Goal: Task Accomplishment & Management: Use online tool/utility

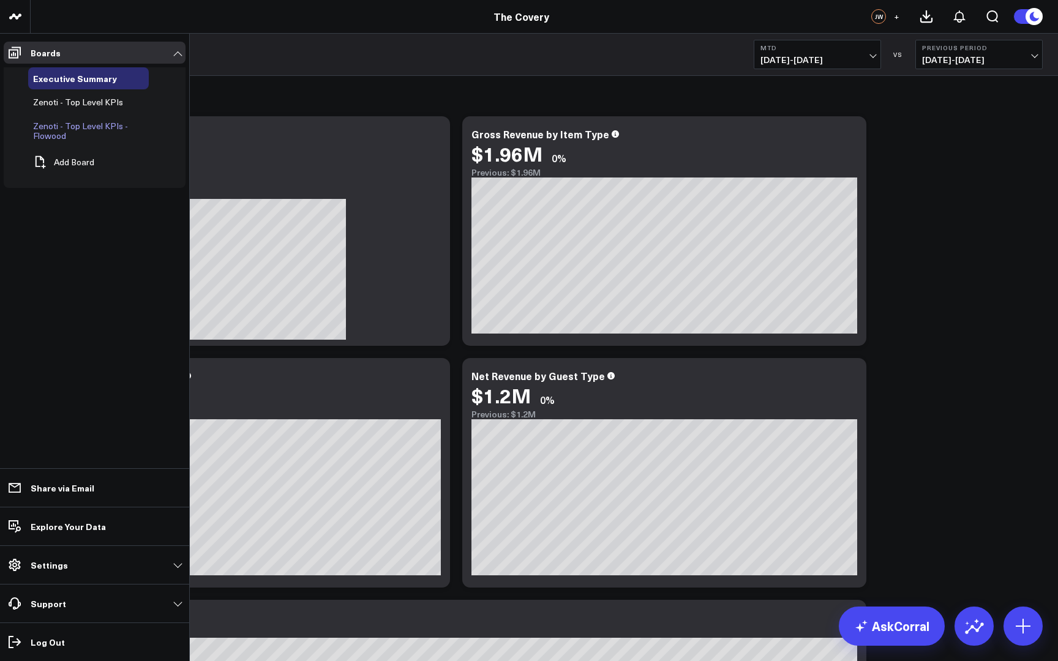
click at [95, 126] on span "Zenoti - Top Level KPIs - Flowood" at bounding box center [80, 130] width 95 height 21
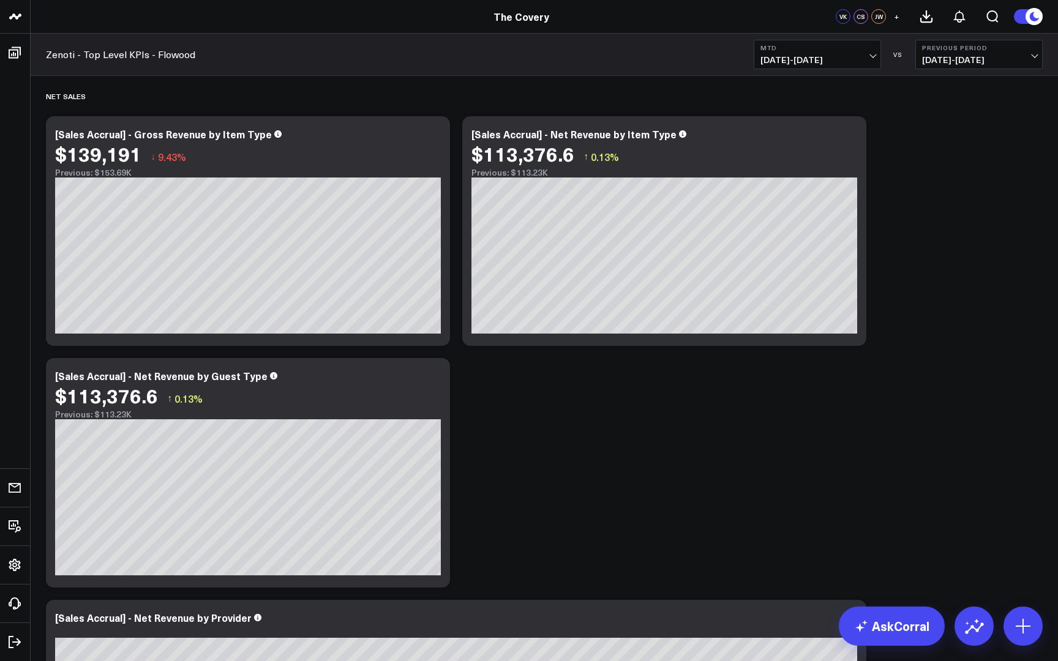
click at [869, 58] on span "[DATE] - [DATE]" at bounding box center [817, 60] width 114 height 10
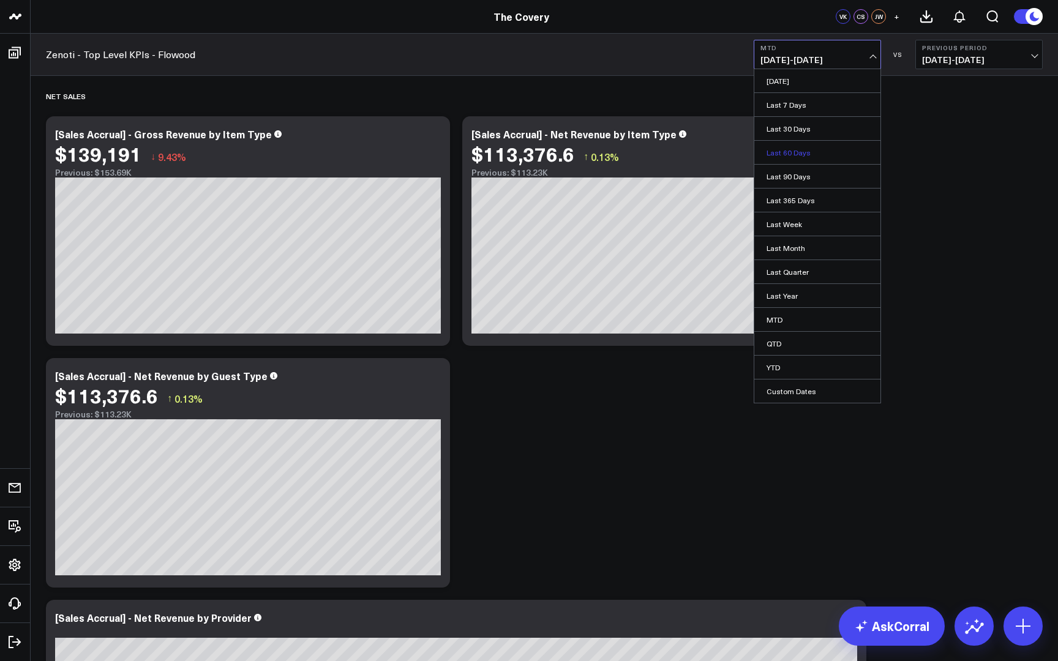
click at [804, 154] on link "Last 60 Days" at bounding box center [817, 152] width 126 height 23
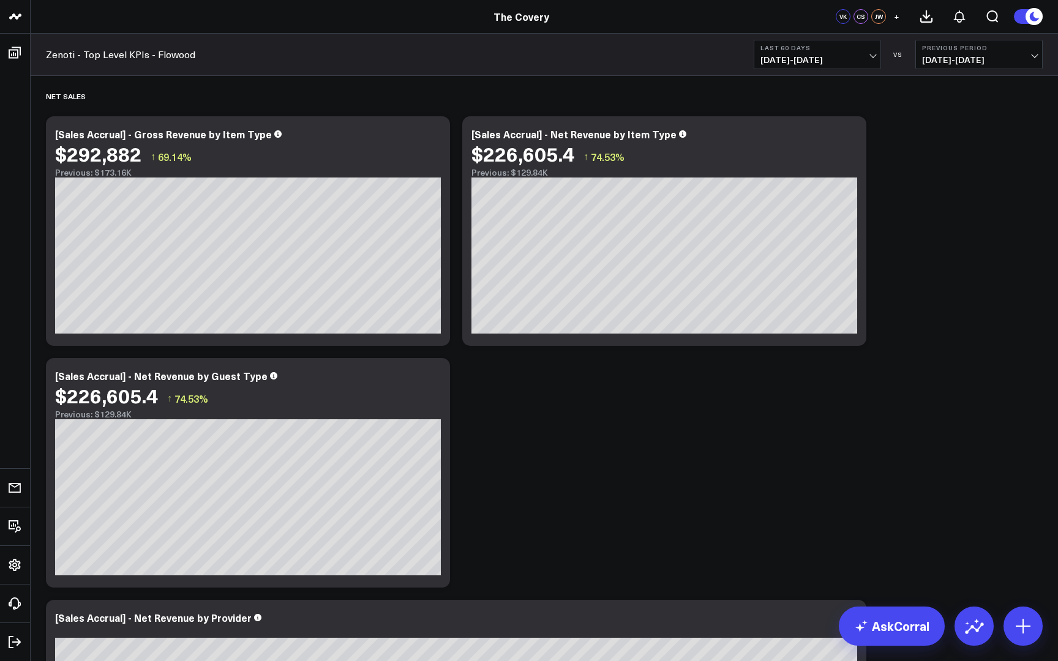
click at [865, 47] on b "Last 60 Days" at bounding box center [817, 47] width 114 height 7
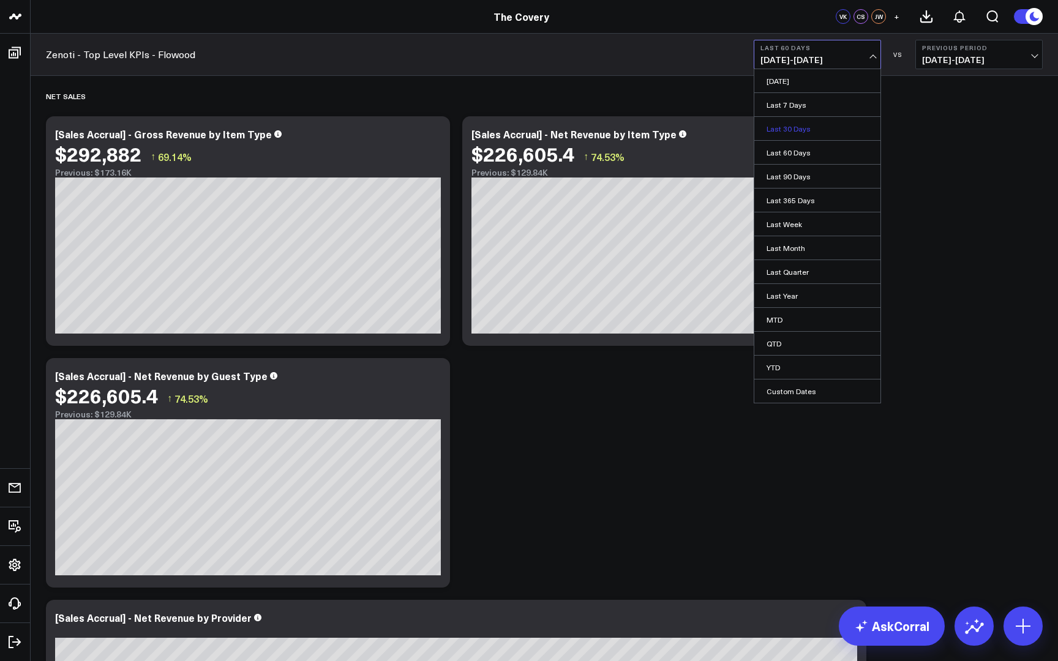
click at [825, 127] on link "Last 30 Days" at bounding box center [817, 128] width 126 height 23
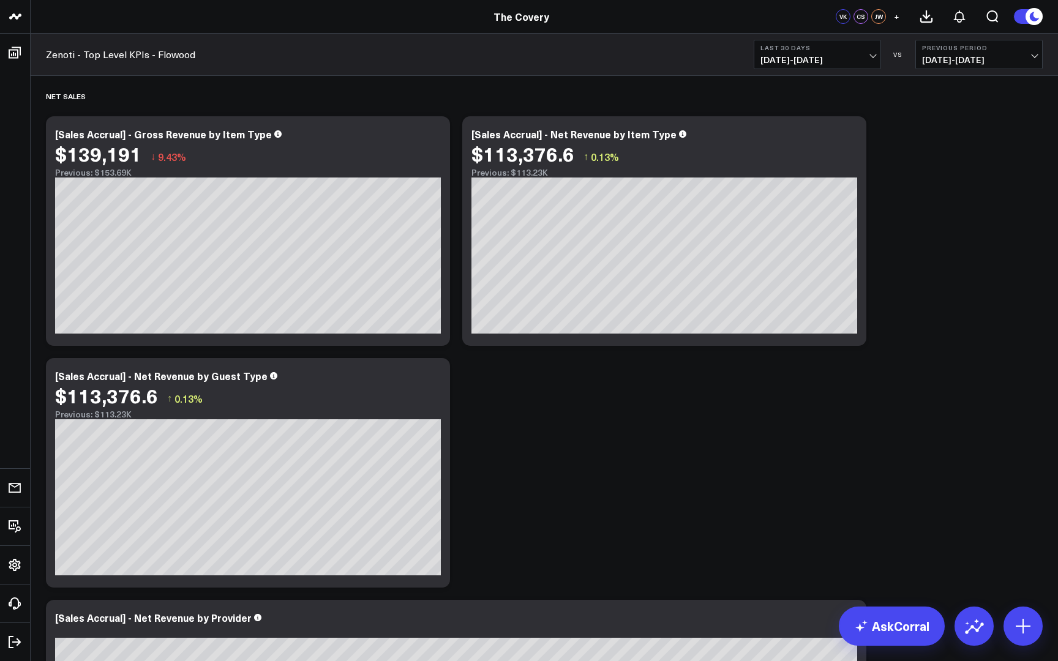
click at [866, 61] on span "[DATE] - [DATE]" at bounding box center [817, 60] width 114 height 10
click at [866, 58] on span "09/01/25 - 09/30/25" at bounding box center [817, 60] width 114 height 10
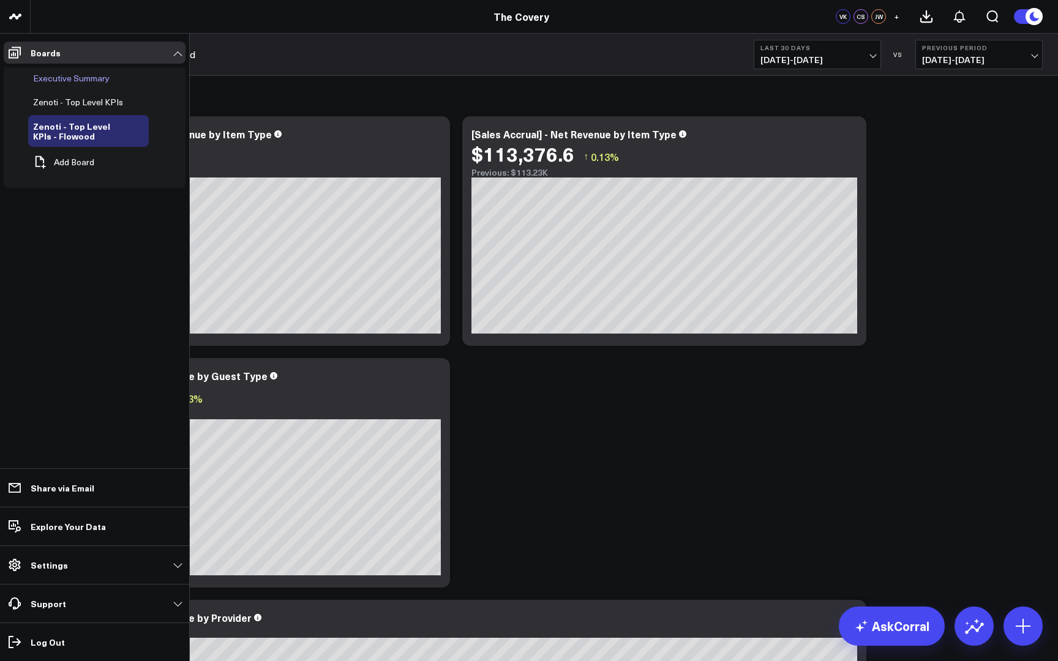
click at [97, 78] on span "Executive Summary" at bounding box center [71, 78] width 77 height 12
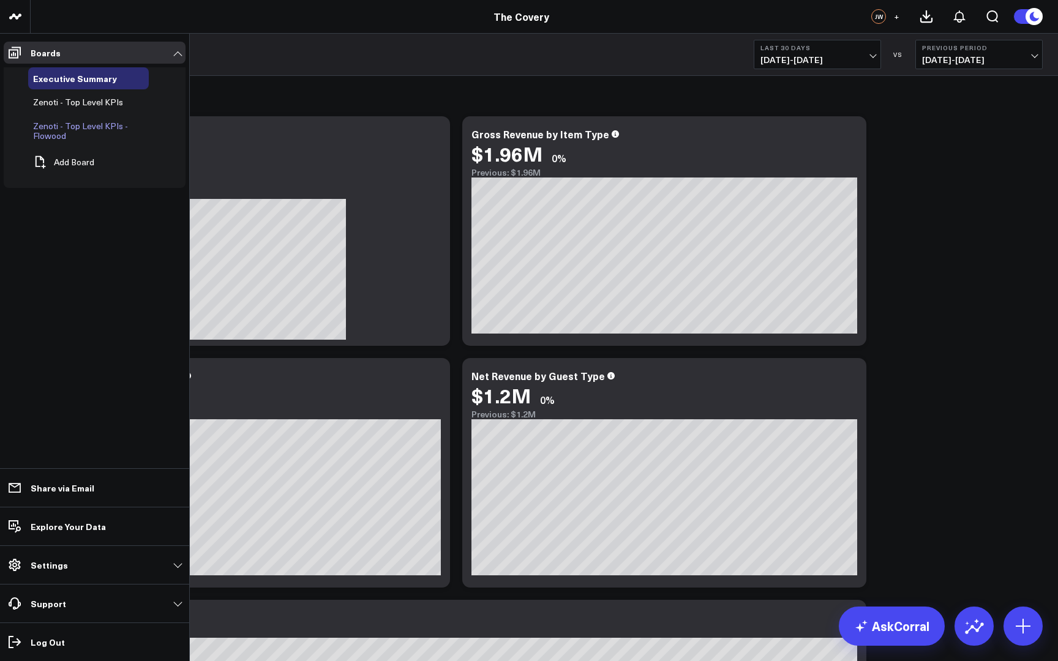
click at [81, 134] on link "Zenoti - Top Level KPIs - Flowood" at bounding box center [80, 131] width 95 height 20
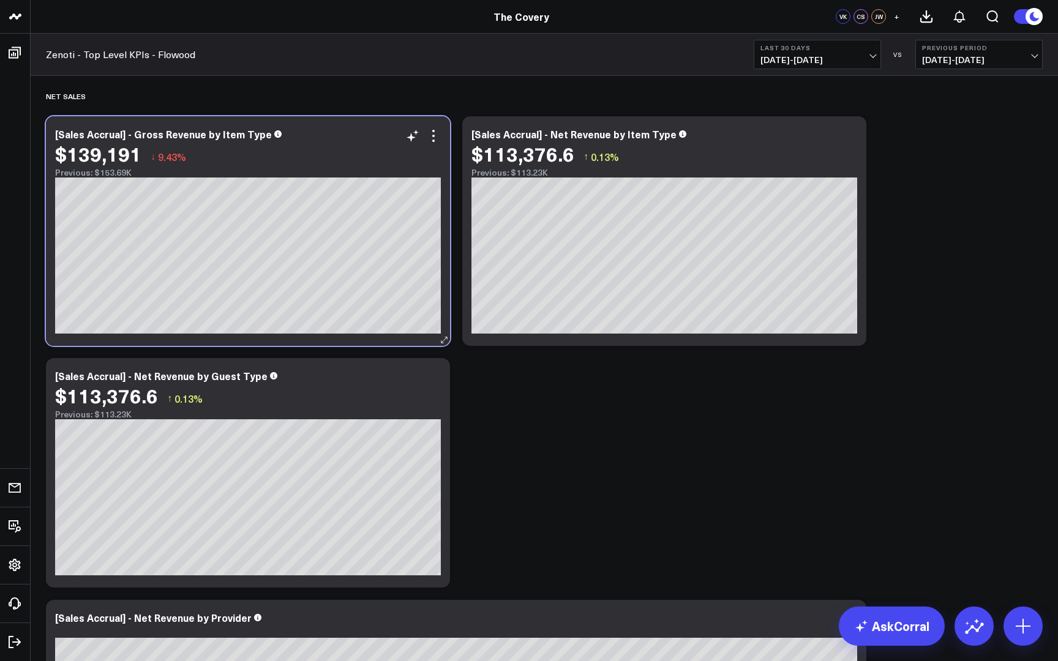
click at [359, 171] on div "Previous: $153.69K" at bounding box center [248, 173] width 386 height 10
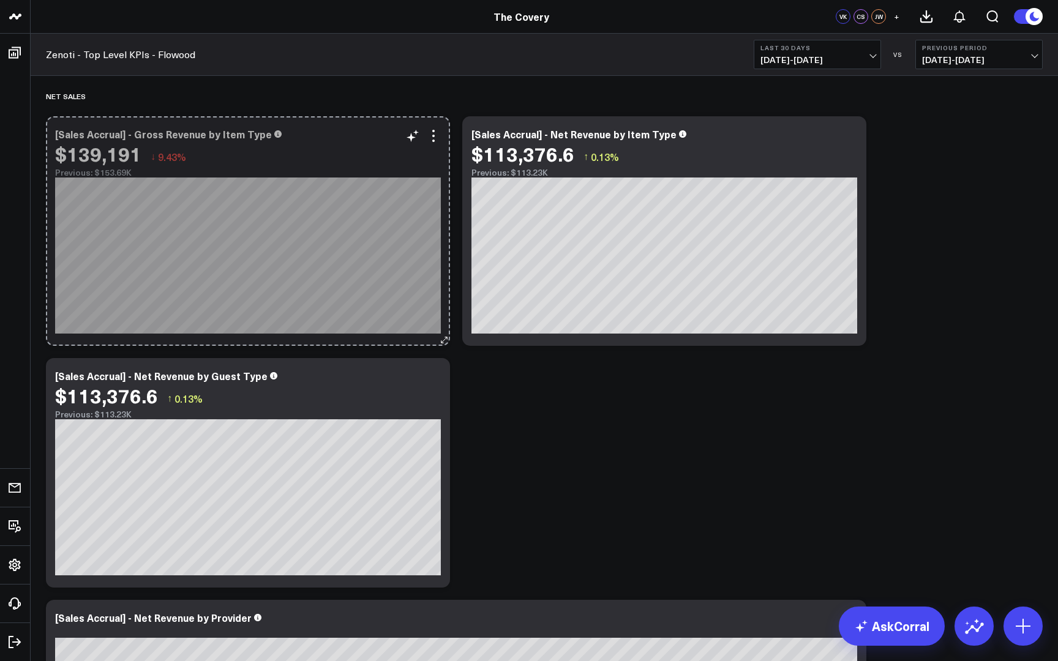
click at [446, 339] on icon at bounding box center [443, 339] width 9 height 9
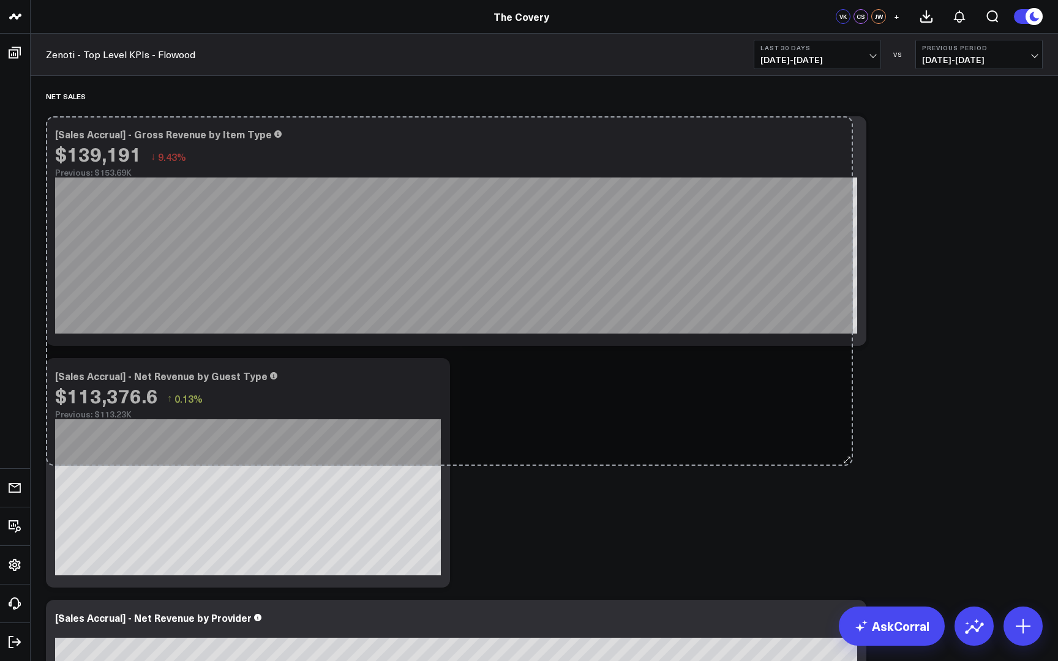
drag, startPoint x: 446, startPoint y: 339, endPoint x: 872, endPoint y: 479, distance: 448.3
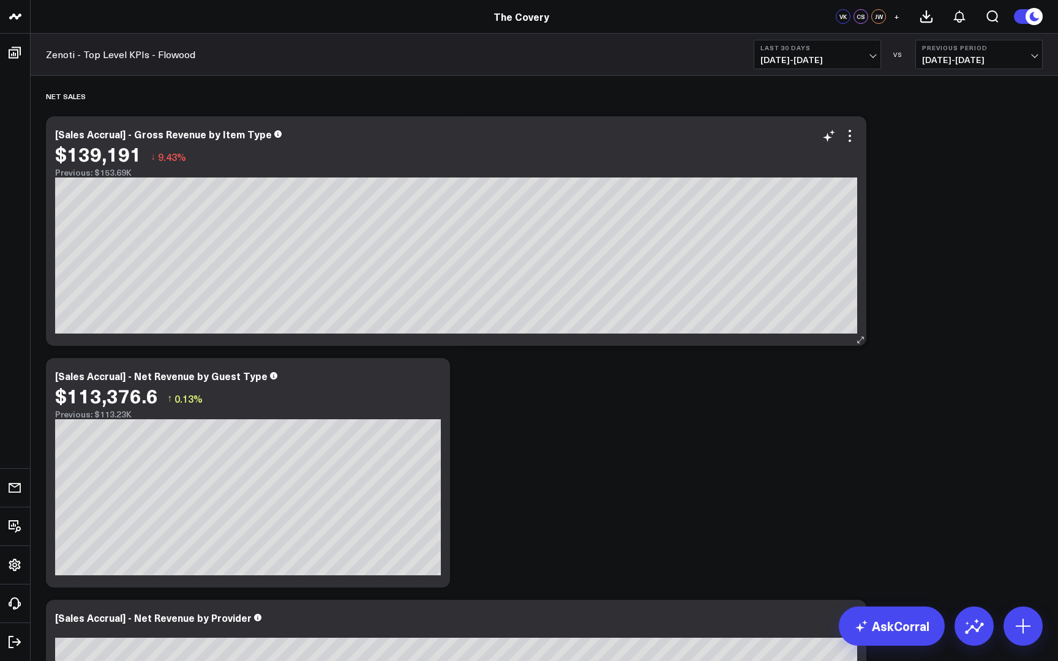
click at [466, 334] on div "[Sales Accrual] - Gross Revenue by Item Type $139,191 ↓ 9.43% Previous: $153.69…" at bounding box center [456, 231] width 820 height 230
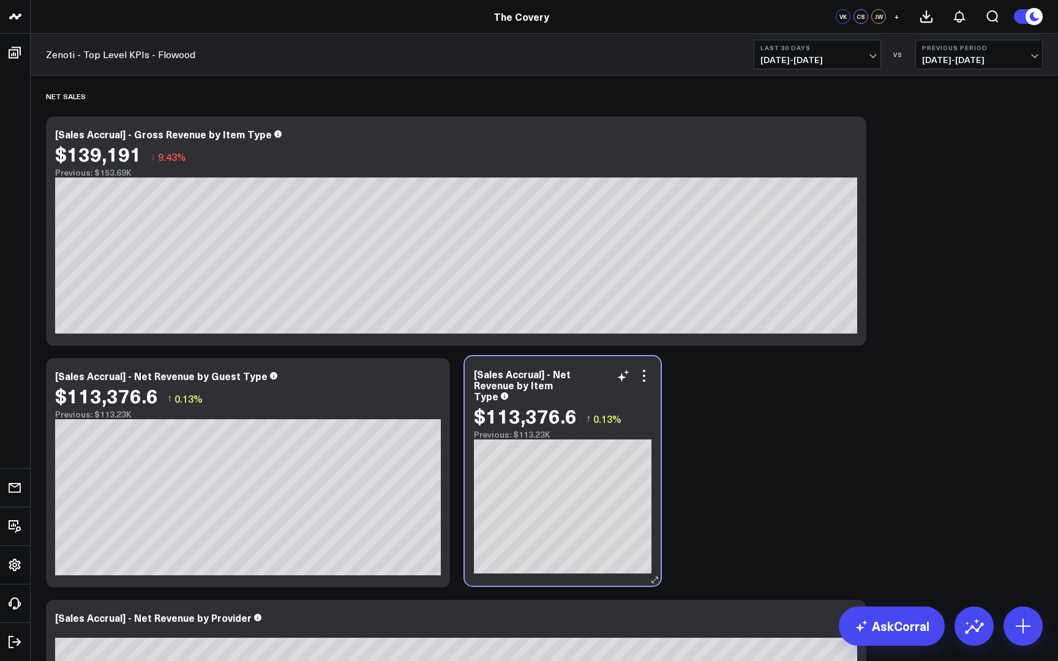
drag, startPoint x: 567, startPoint y: 183, endPoint x: 571, endPoint y: 424, distance: 240.6
click at [571, 424] on div "$113,376.6" at bounding box center [525, 416] width 103 height 22
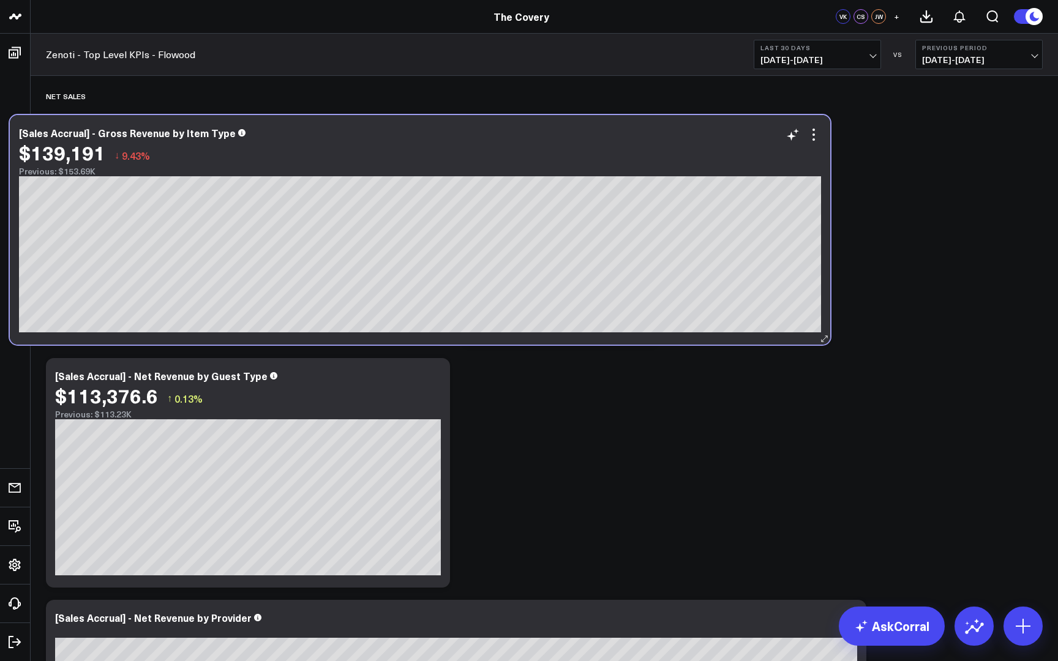
drag, startPoint x: 741, startPoint y: 130, endPoint x: 724, endPoint y: 123, distance: 19.0
click at [724, 127] on div "[Sales Accrual] - Gross Revenue by Item Type" at bounding box center [420, 132] width 802 height 11
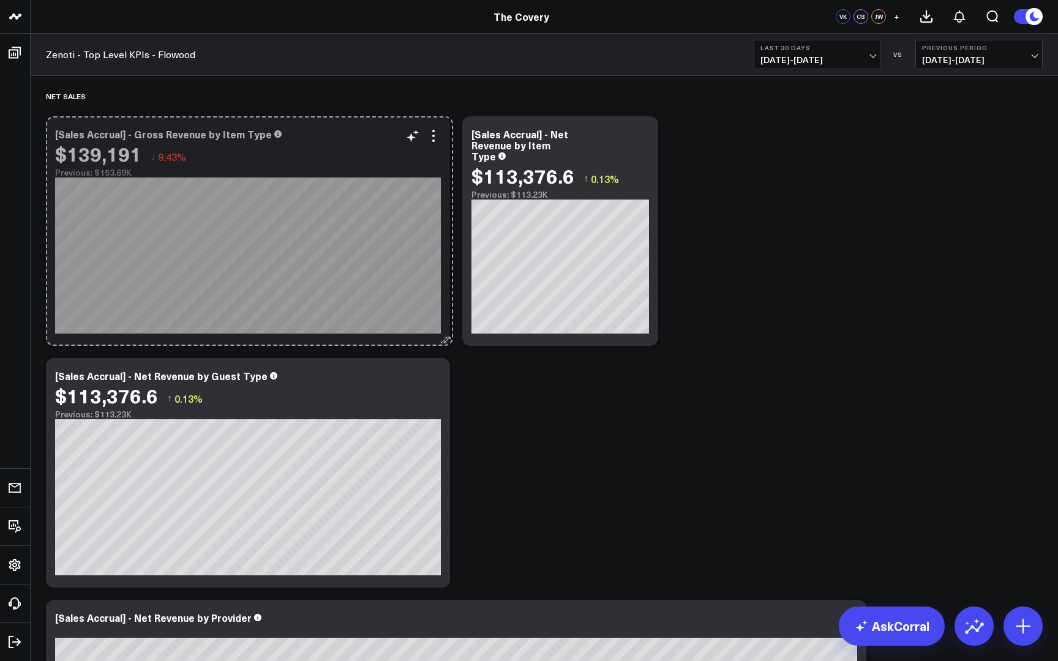
drag, startPoint x: 858, startPoint y: 342, endPoint x: 443, endPoint y: 307, distance: 417.1
click at [443, 307] on div "[Sales Accrual] - Gross Revenue by Item Type $139,191 ↓ 9.43% Previous: $153.69…" at bounding box center [248, 231] width 404 height 230
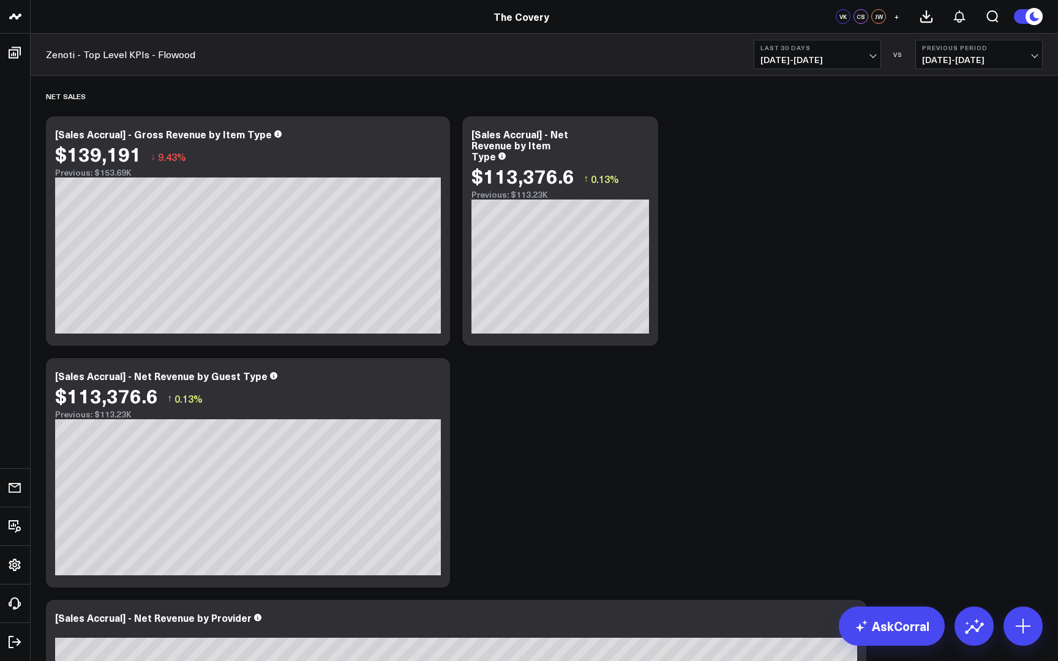
click at [1036, 21] on icon at bounding box center [1033, 16] width 13 height 13
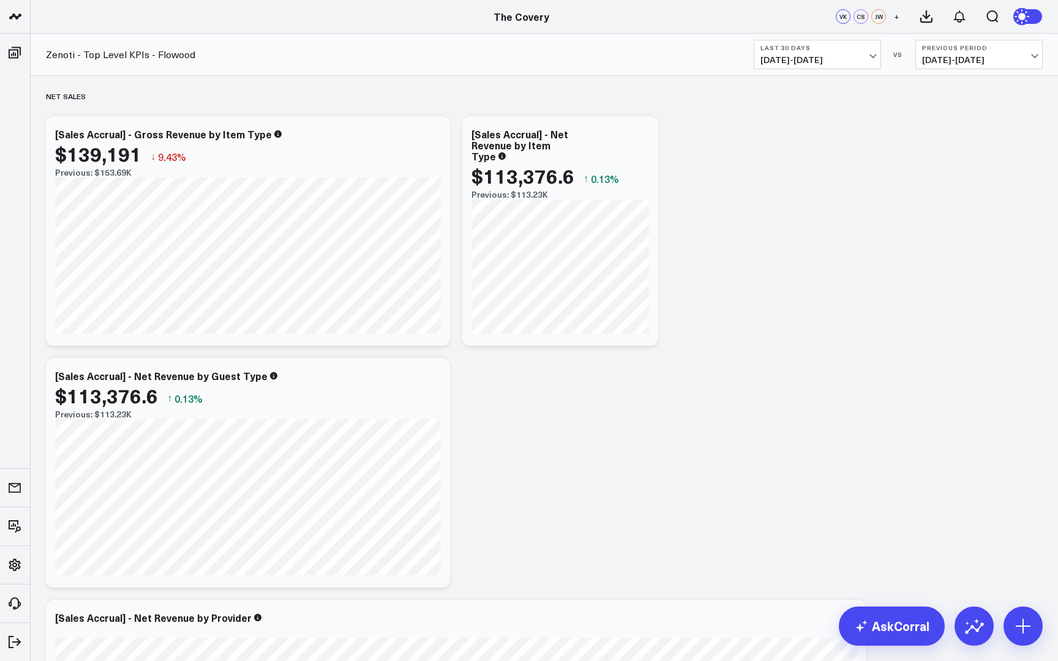
click at [1027, 22] on circle at bounding box center [1022, 16] width 17 height 17
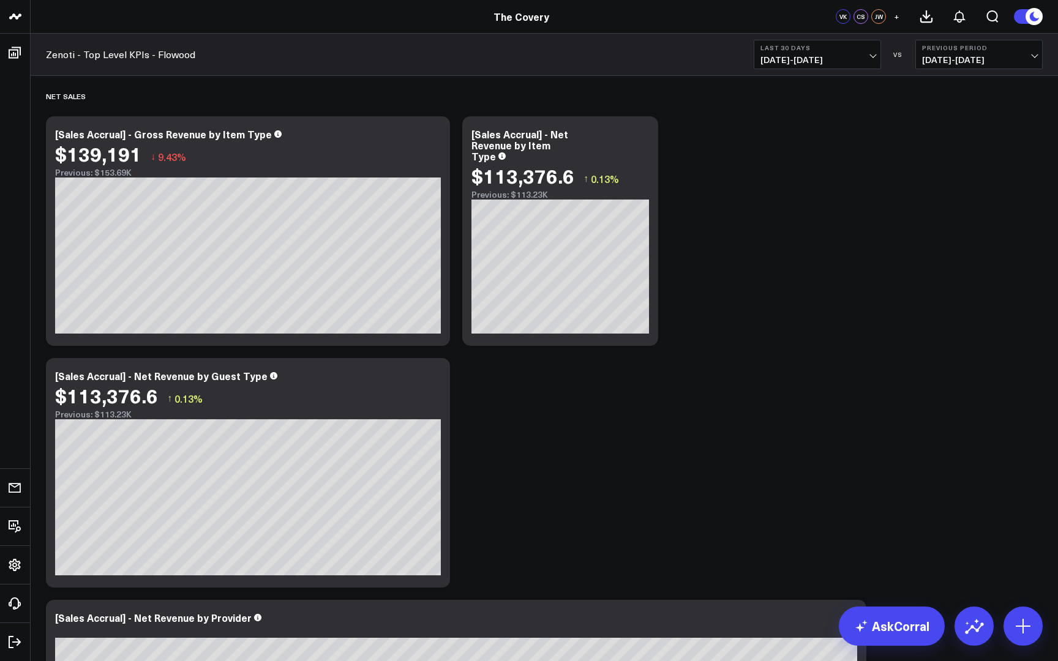
click at [861, 45] on b "Last 30 Days" at bounding box center [817, 47] width 114 height 7
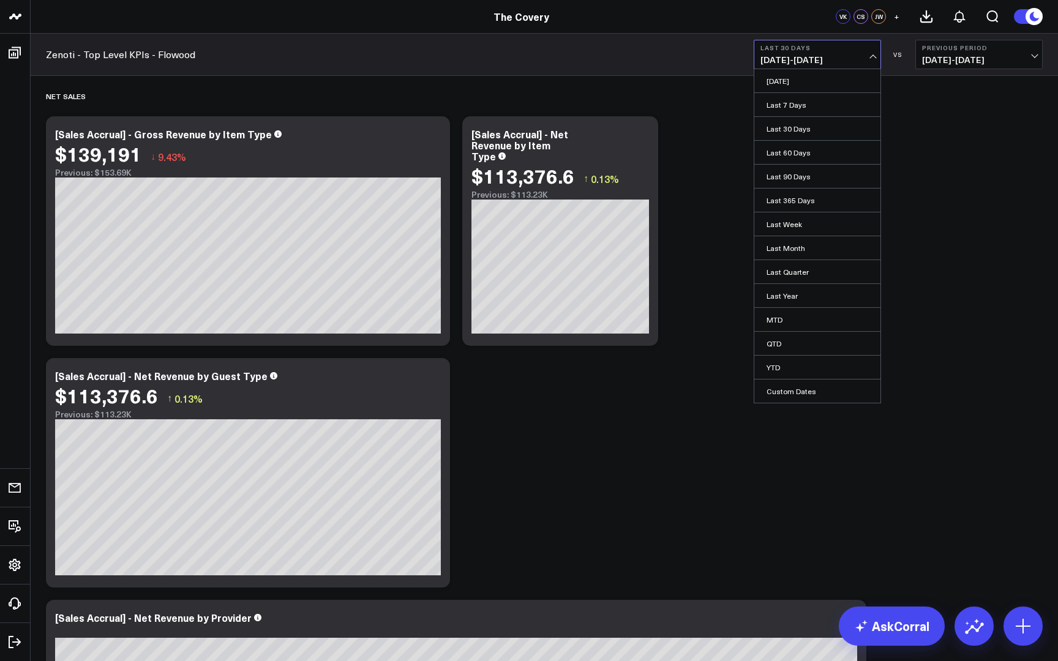
click at [905, 58] on div "VS" at bounding box center [898, 54] width 22 height 7
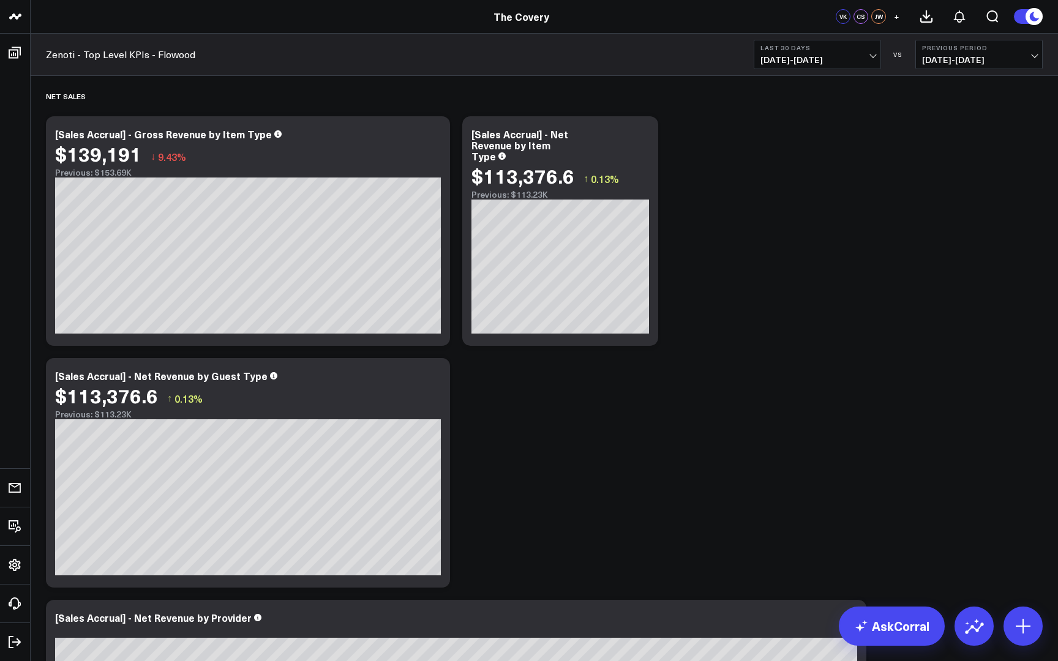
click at [899, 61] on div "Last 30 Days 09/01/25 - 09/30/25 VS Previous Period 08/02/25 - 08/31/25" at bounding box center [897, 54] width 289 height 29
click at [994, 59] on span "08/02/25 - 08/31/25" at bounding box center [979, 60] width 114 height 10
click at [979, 634] on icon at bounding box center [974, 626] width 20 height 20
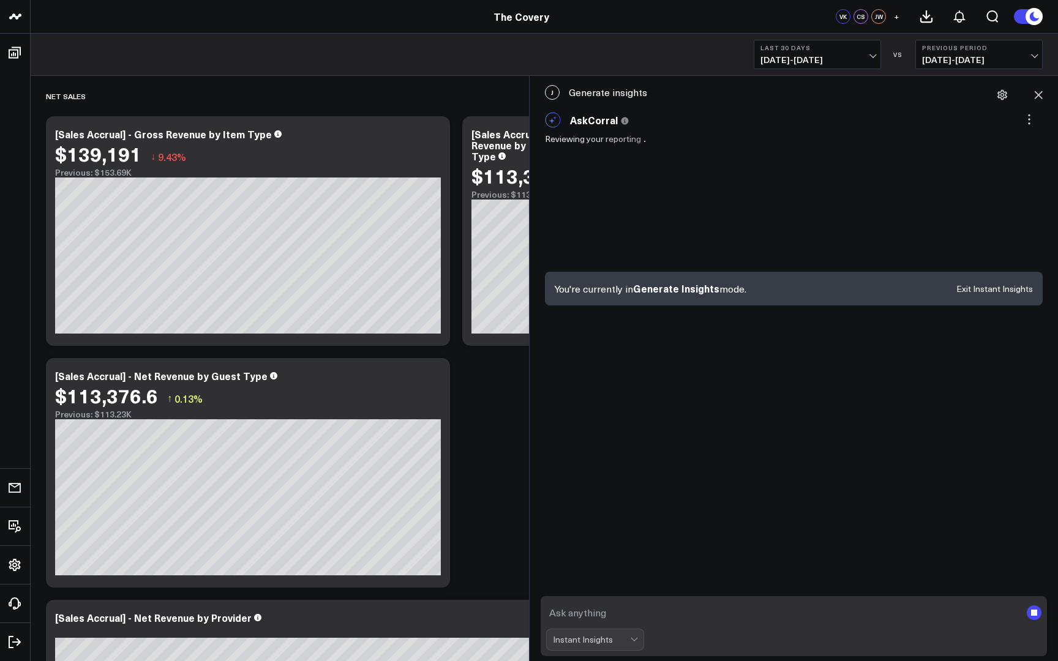
click at [643, 612] on textarea at bounding box center [783, 613] width 475 height 22
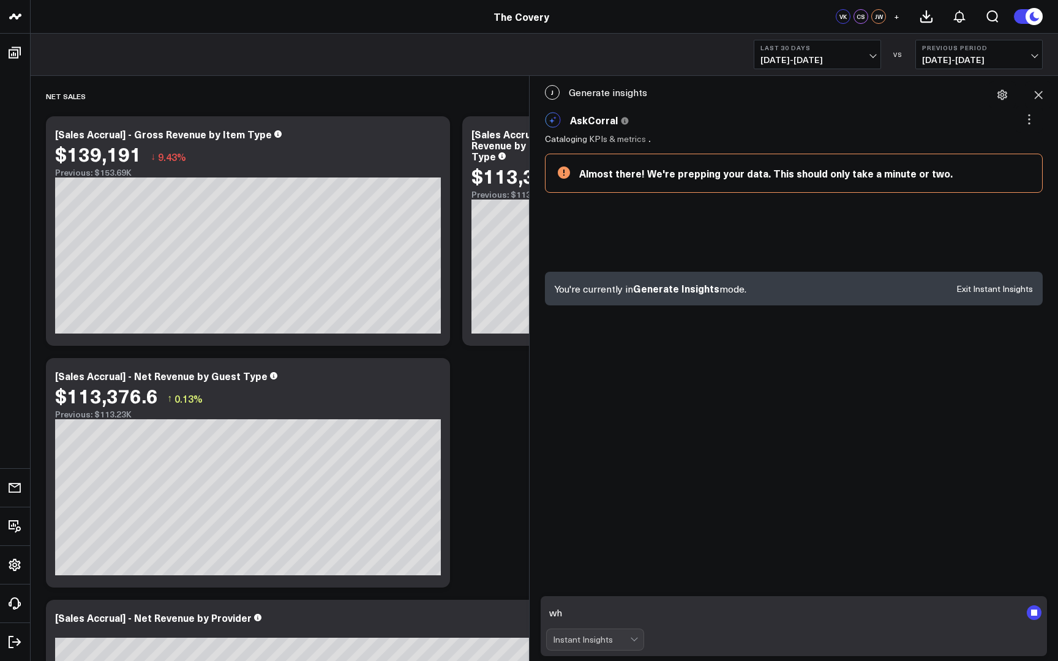
type textarea "w"
type textarea "B"
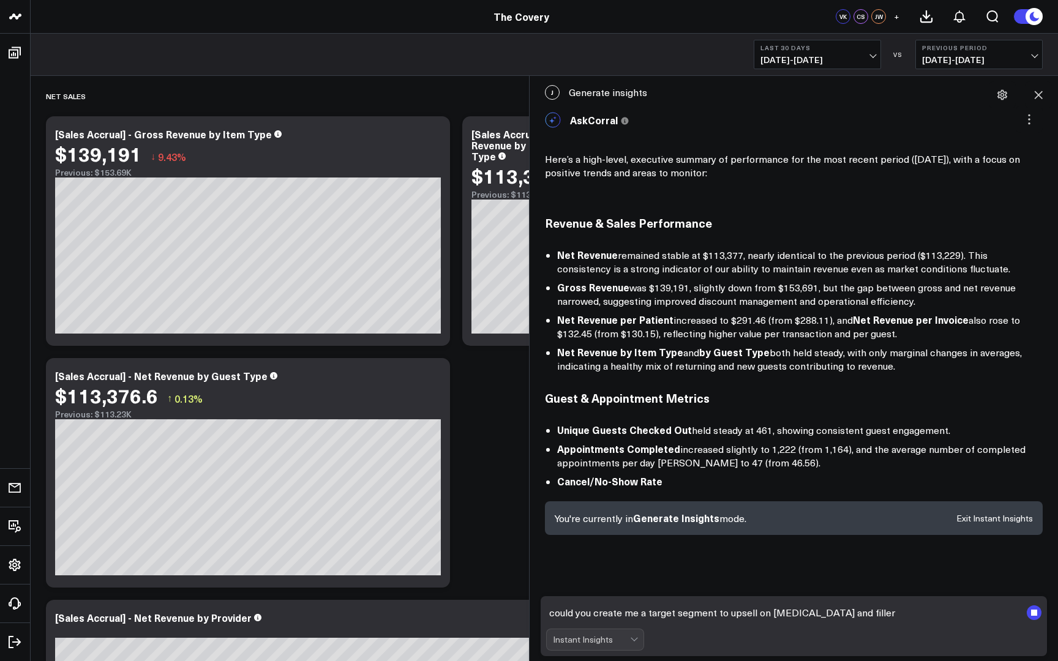
type textarea "could you create me a target segment to upsell on botox and filler?"
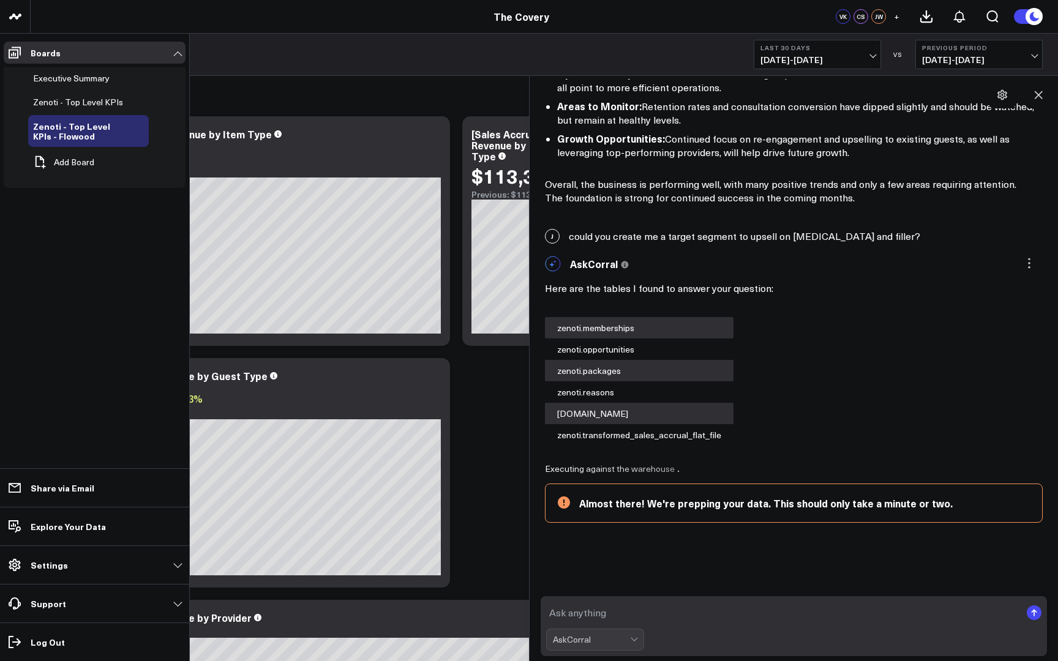
click at [121, 575] on link "Settings" at bounding box center [95, 565] width 182 height 22
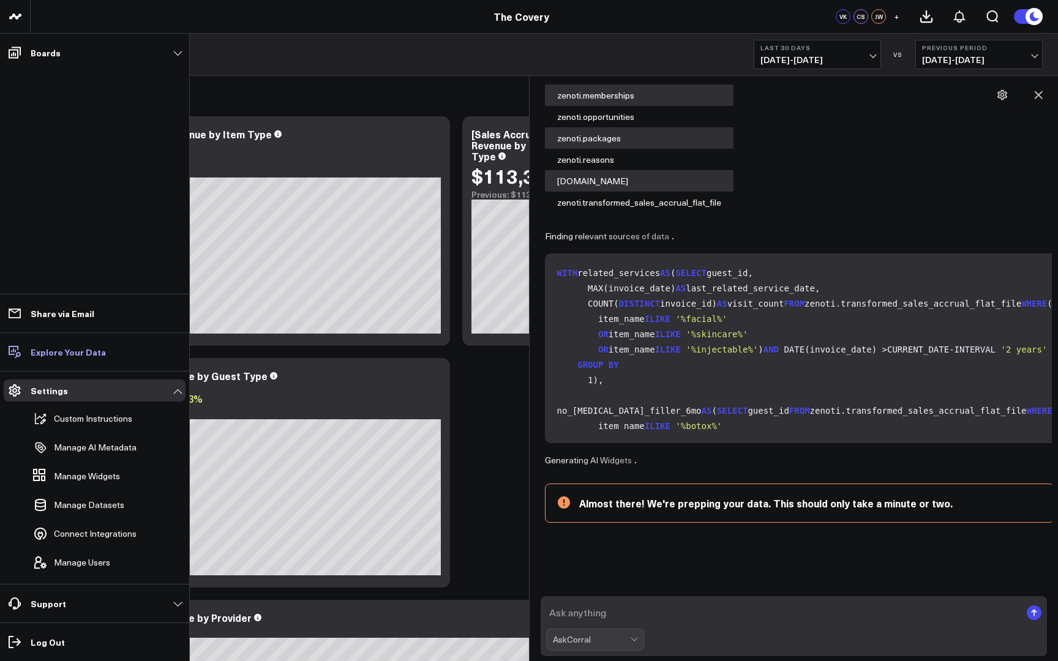
scroll to position [1382, 0]
click at [109, 358] on link "Explore Your Data" at bounding box center [95, 352] width 182 height 22
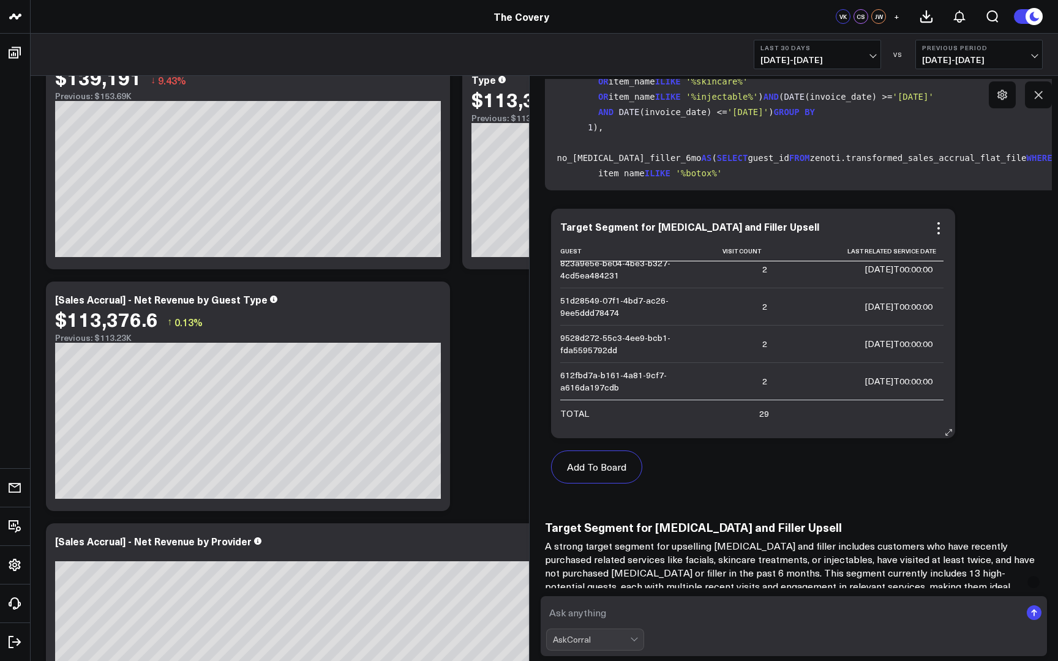
scroll to position [1585, 0]
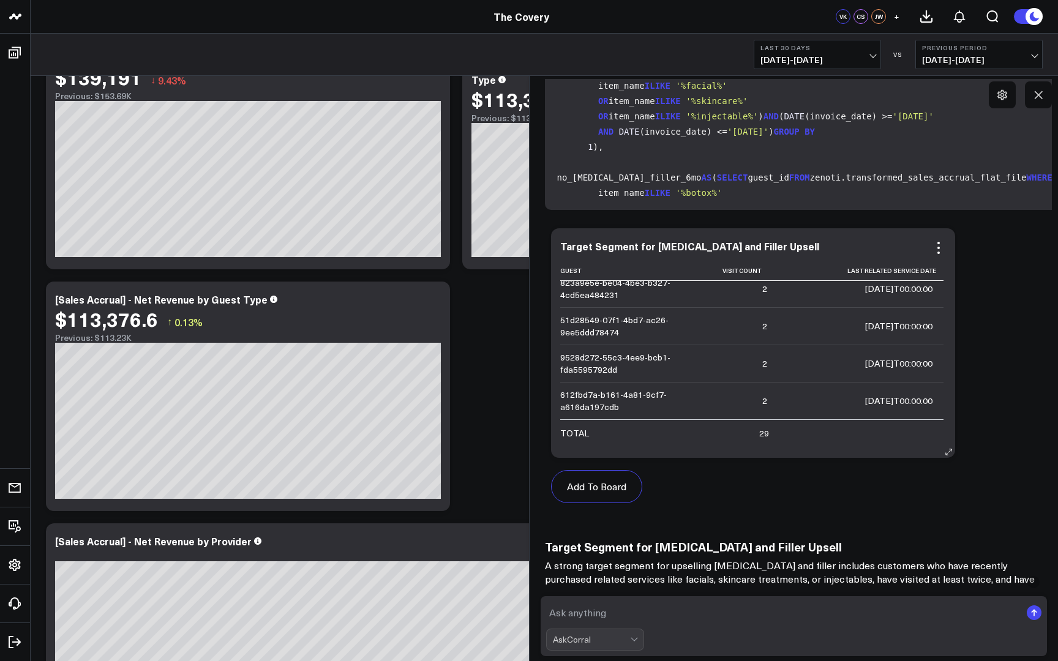
drag, startPoint x: 946, startPoint y: 400, endPoint x: 946, endPoint y: 341, distance: 59.4
click at [946, 341] on div "Target Segment for Botox and Filler Upsell Guest Visit Count Last Related Servi…" at bounding box center [753, 343] width 404 height 230
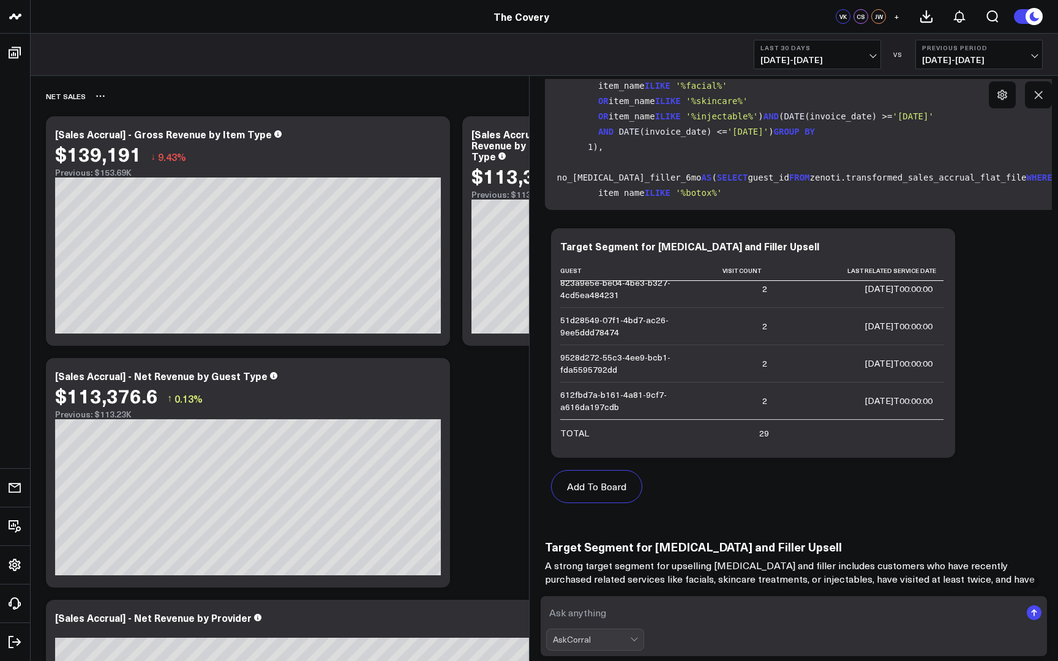
scroll to position [0, 0]
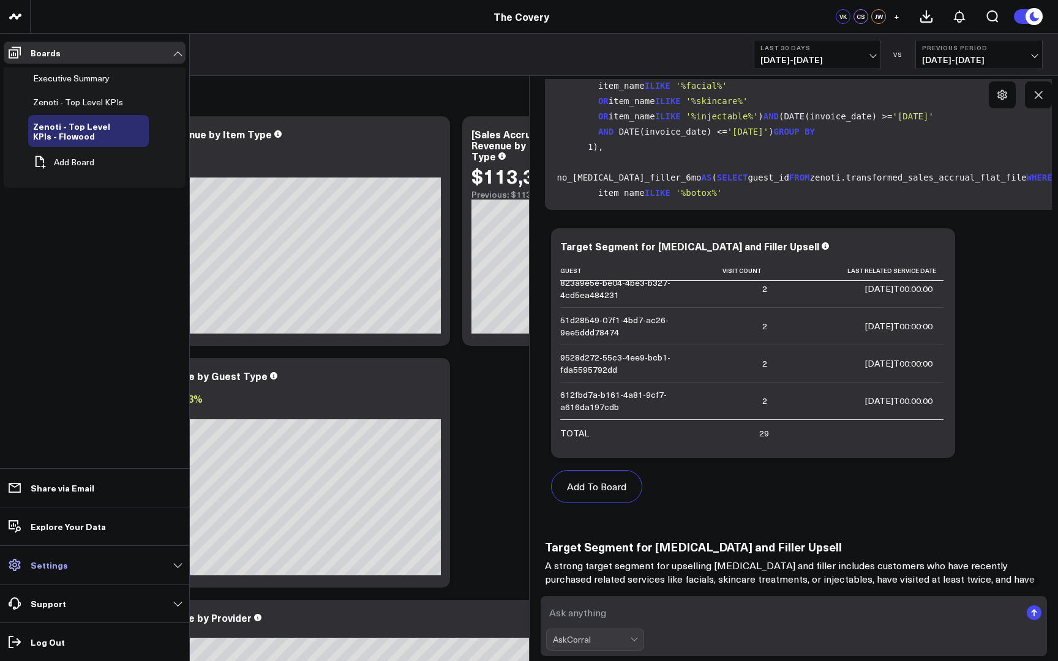
click at [81, 569] on link "Settings" at bounding box center [95, 565] width 182 height 22
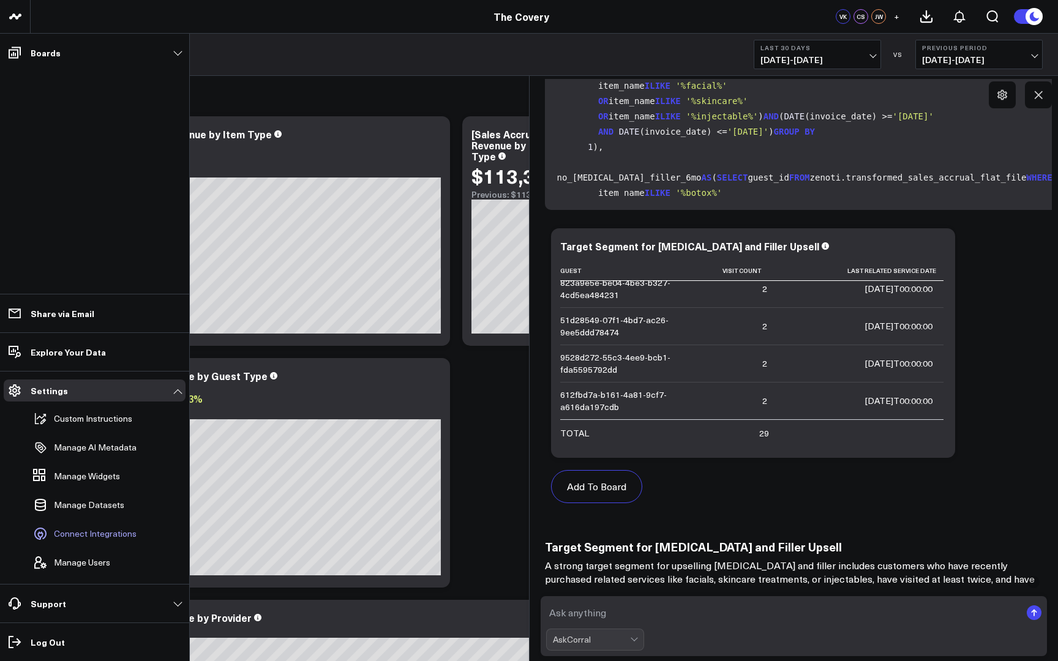
click at [107, 536] on span "Connect Integrations" at bounding box center [95, 534] width 83 height 10
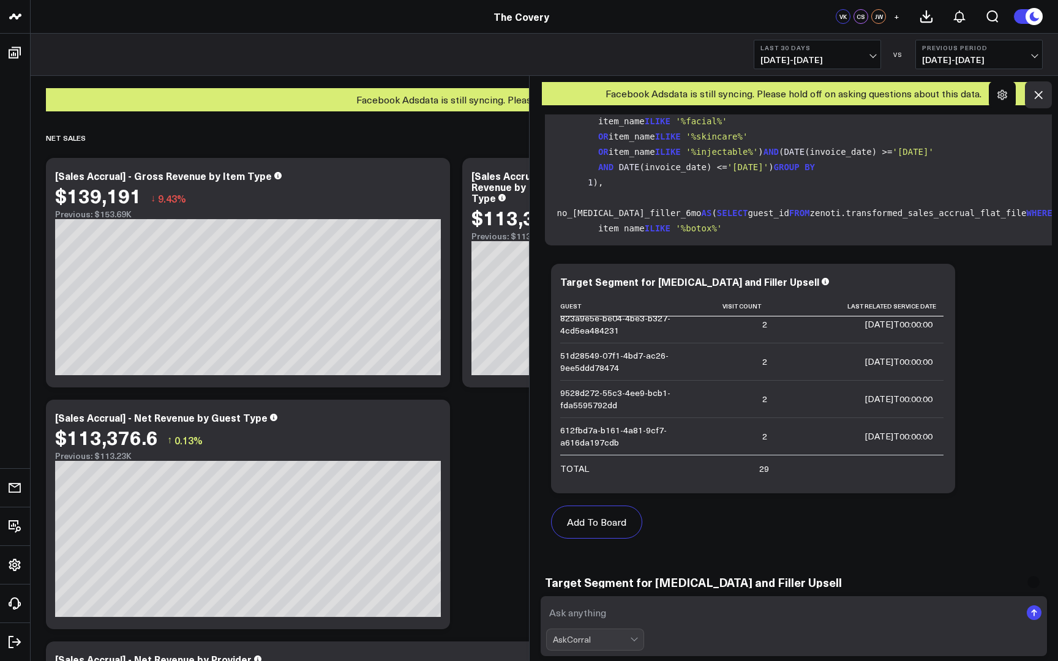
click at [1038, 99] on icon at bounding box center [1038, 95] width 12 height 12
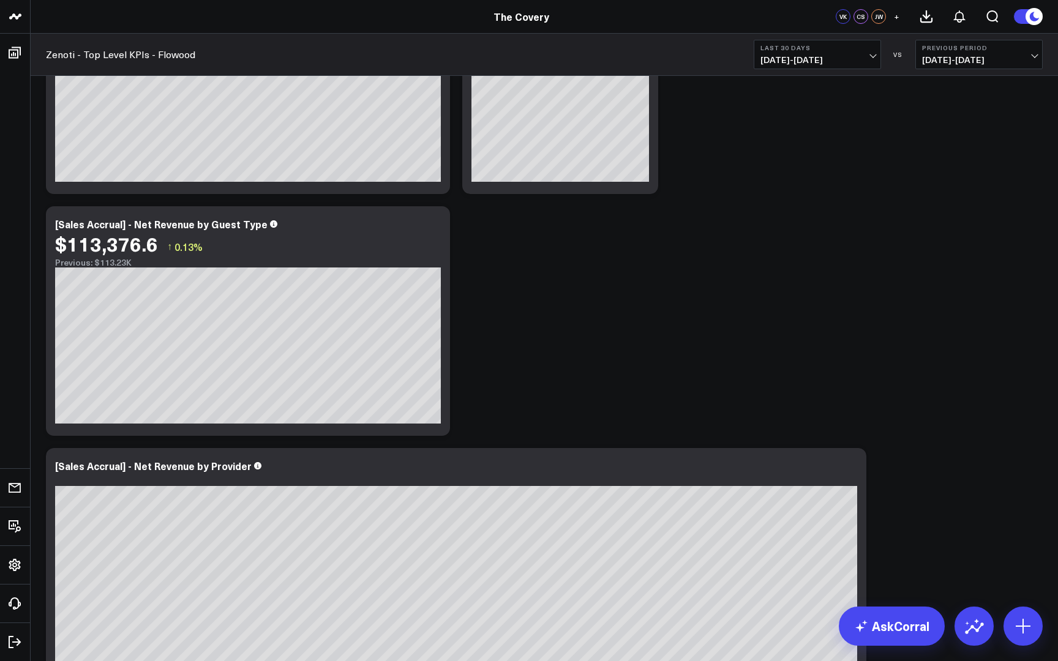
scroll to position [136, 0]
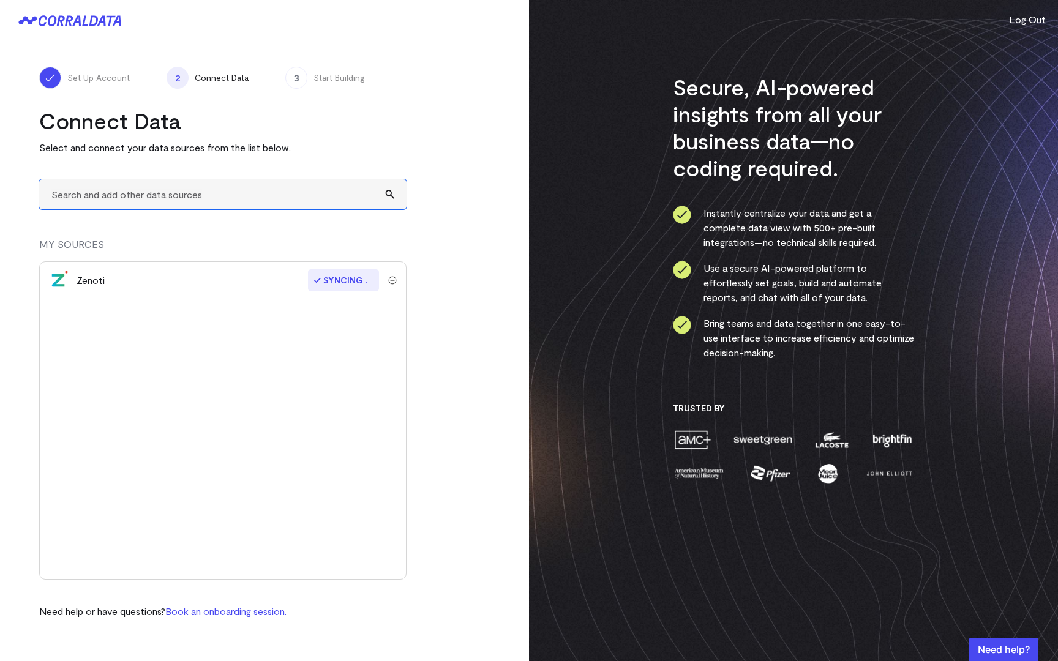
click at [348, 200] on input "text" at bounding box center [222, 194] width 367 height 30
type input "m"
type input "facebook"
click at [397, 189] on input "facebook" at bounding box center [222, 194] width 367 height 30
click at [388, 196] on input "facebook" at bounding box center [222, 194] width 367 height 30
